Goal: Find specific page/section: Find specific page/section

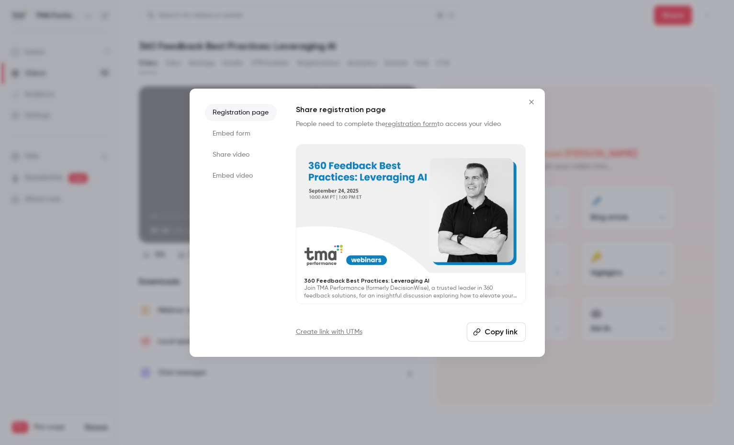
drag, startPoint x: 493, startPoint y: 329, endPoint x: 499, endPoint y: 329, distance: 5.3
click at [493, 330] on button "Copy link" at bounding box center [496, 331] width 59 height 19
click at [530, 104] on icon "Close" at bounding box center [531, 102] width 11 height 8
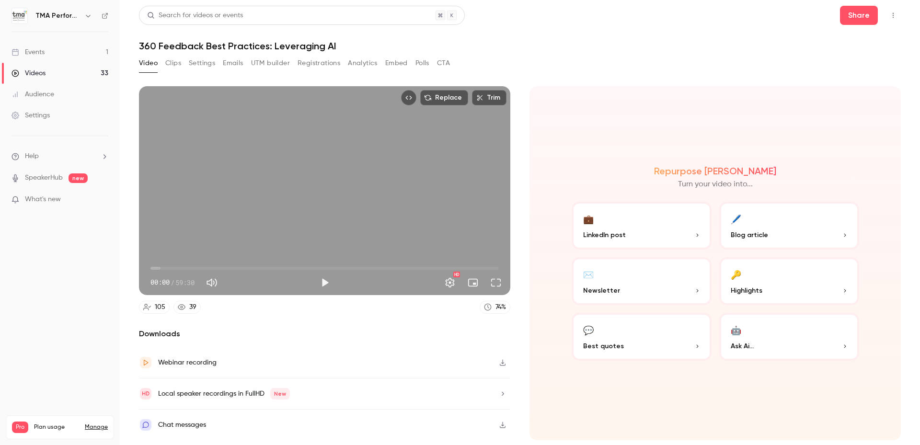
click at [262, 47] on h1 "360 Feedback Best Practices: Leveraging AI" at bounding box center [520, 45] width 762 height 11
copy div "360 Feedback Best Practices: Leveraging AI Video Clips Settings Emails UTM buil…"
click at [566, 47] on h1 "360 Feedback Best Practices: Leveraging AI" at bounding box center [520, 45] width 762 height 11
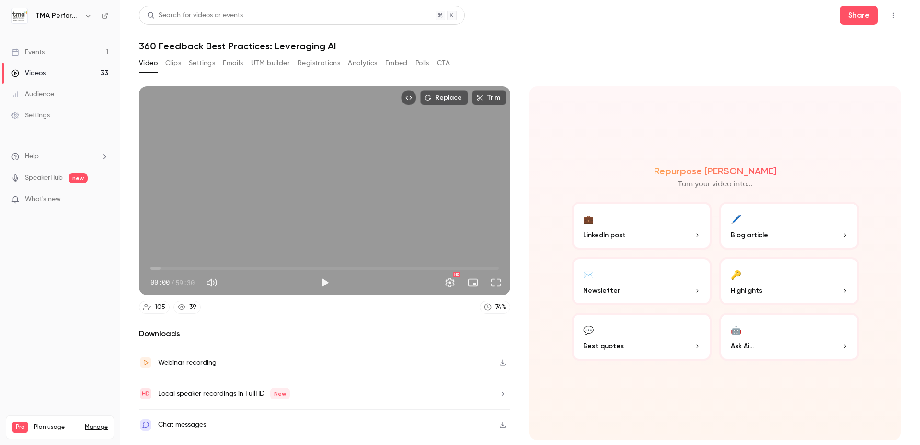
click at [316, 64] on button "Registrations" at bounding box center [318, 63] width 43 height 15
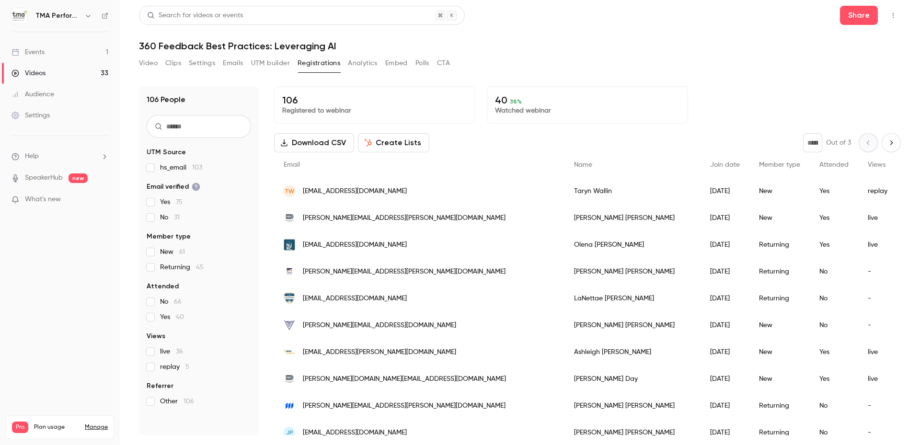
click at [364, 63] on button "Analytics" at bounding box center [363, 63] width 30 height 15
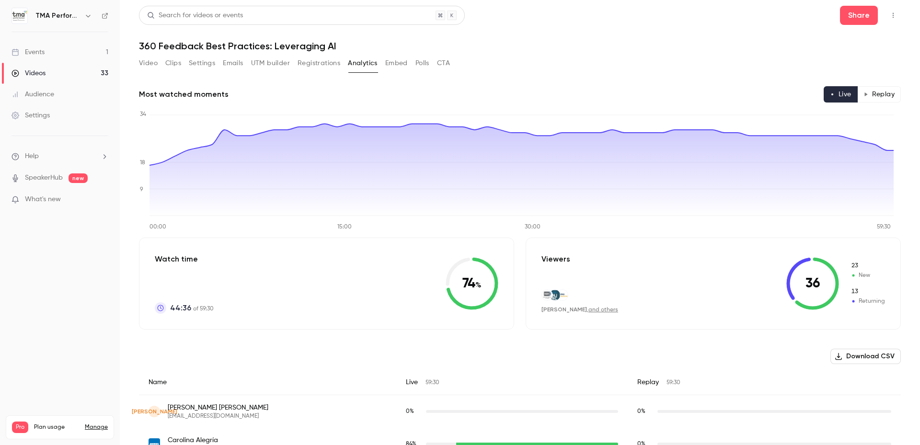
click at [734, 93] on button "Replay" at bounding box center [879, 94] width 44 height 16
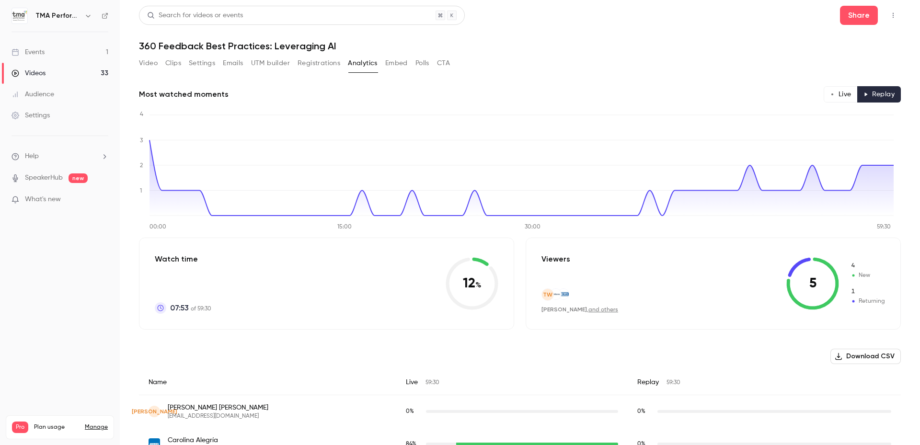
click at [734, 91] on button "Live" at bounding box center [840, 94] width 34 height 16
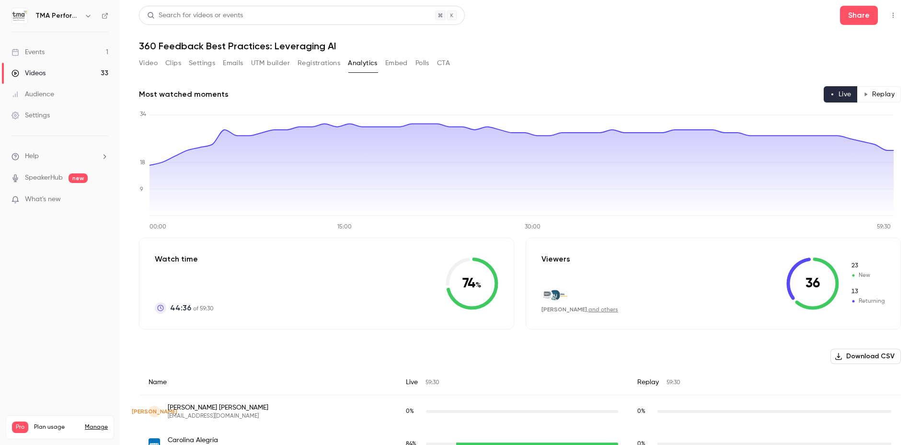
click at [616, 67] on div "Video Clips Settings Emails UTM builder Registrations Analytics Embed Polls CTA" at bounding box center [520, 65] width 762 height 19
click at [734, 91] on button "Replay" at bounding box center [879, 94] width 44 height 16
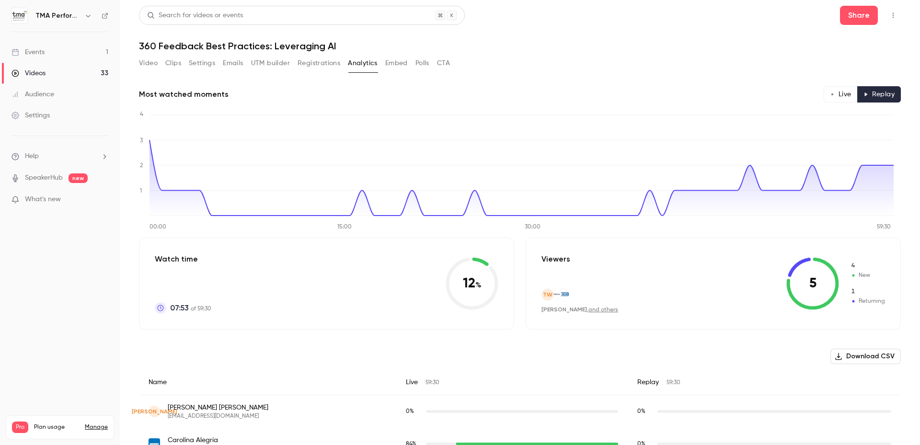
click at [624, 37] on header "Search for videos or events Share 360 Feedback Best Practices: Leveraging AI" at bounding box center [520, 29] width 762 height 46
click at [568, 39] on header "Search for videos or events Share 360 Feedback Best Practices: Leveraging AI" at bounding box center [520, 29] width 762 height 46
click at [512, 58] on div "Video Clips Settings Emails UTM builder Registrations Analytics Embed Polls CTA" at bounding box center [520, 65] width 762 height 19
